Goal: Find specific page/section: Find specific page/section

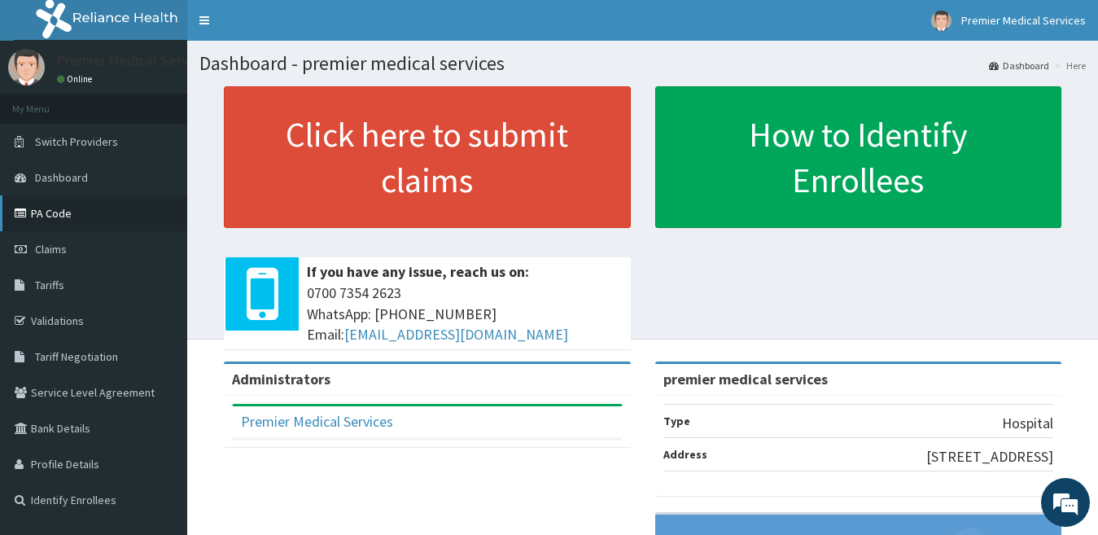
click at [68, 208] on link "PA Code" at bounding box center [93, 213] width 187 height 36
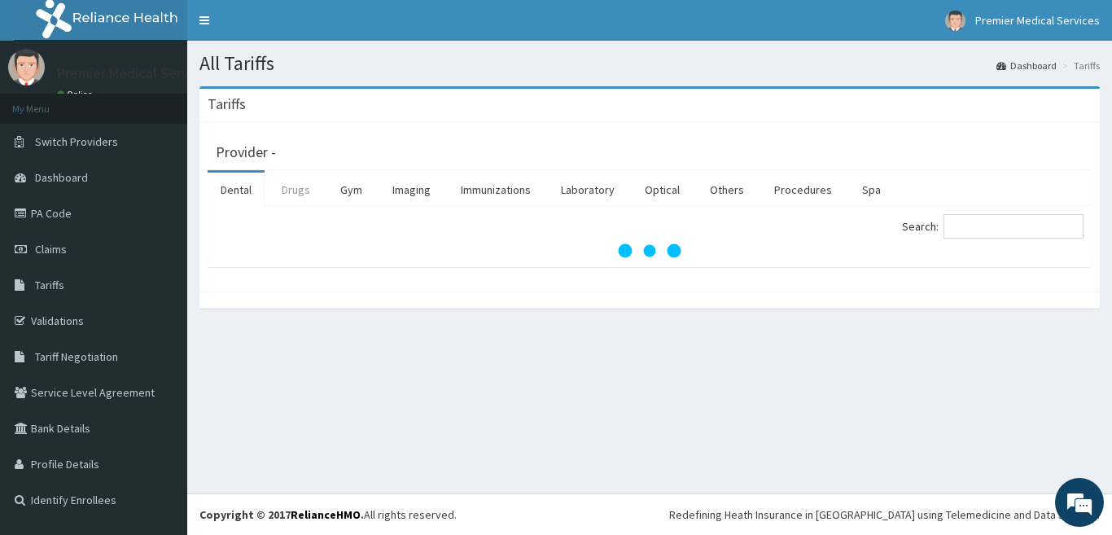
click at [300, 200] on link "Drugs" at bounding box center [296, 190] width 55 height 34
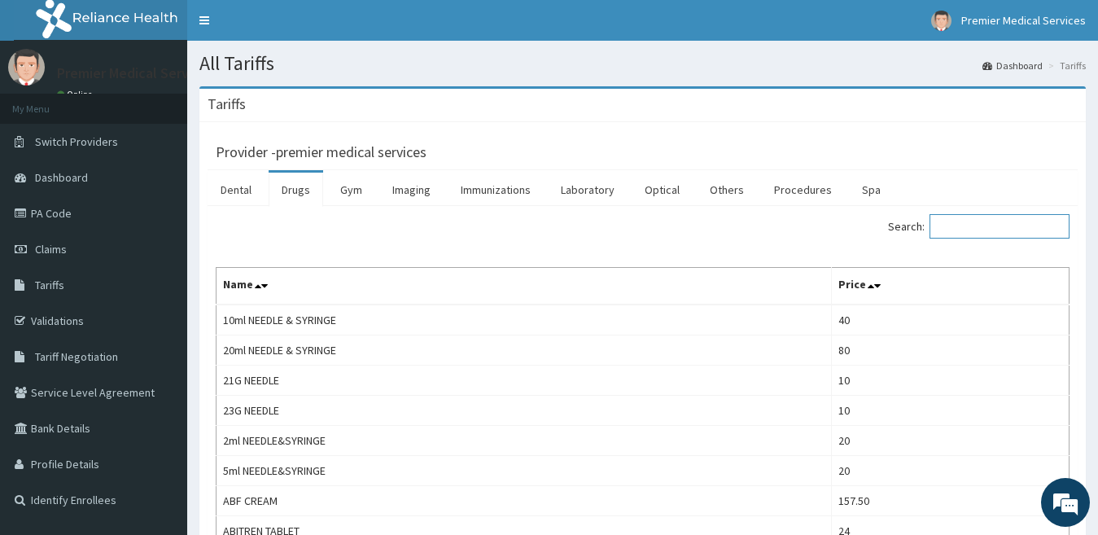
click at [1001, 234] on input "Search:" at bounding box center [1000, 226] width 140 height 24
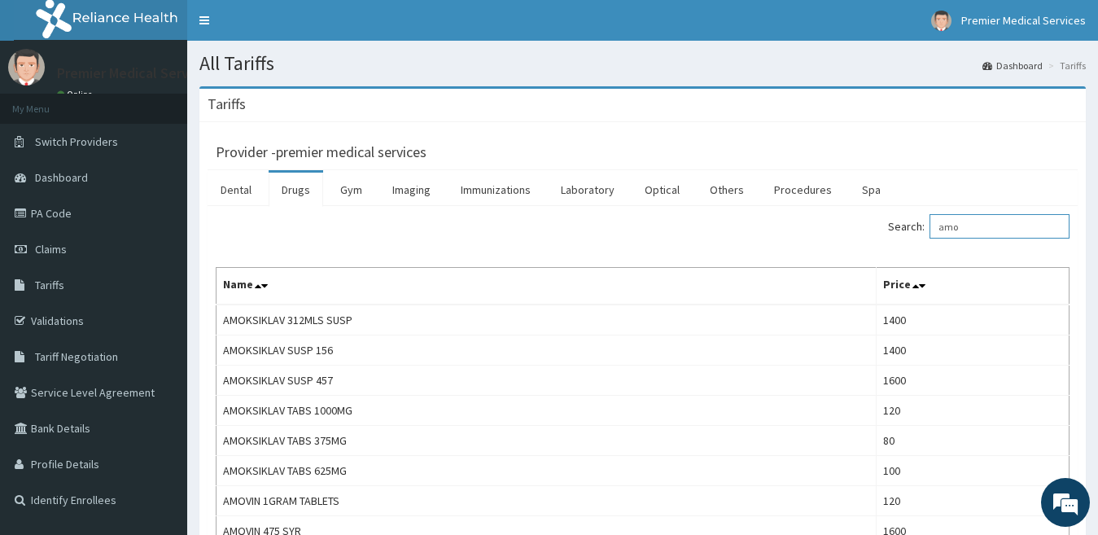
drag, startPoint x: 974, startPoint y: 230, endPoint x: 833, endPoint y: 223, distance: 141.0
click at [833, 223] on div "Search: amo" at bounding box center [862, 228] width 415 height 28
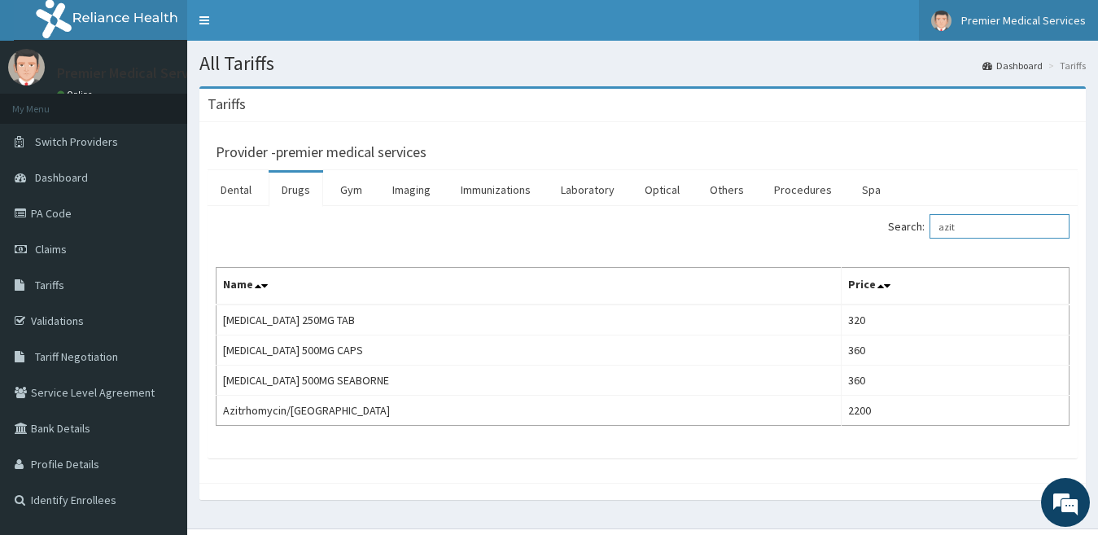
type input "azit"
